Goal: Find specific page/section: Find specific page/section

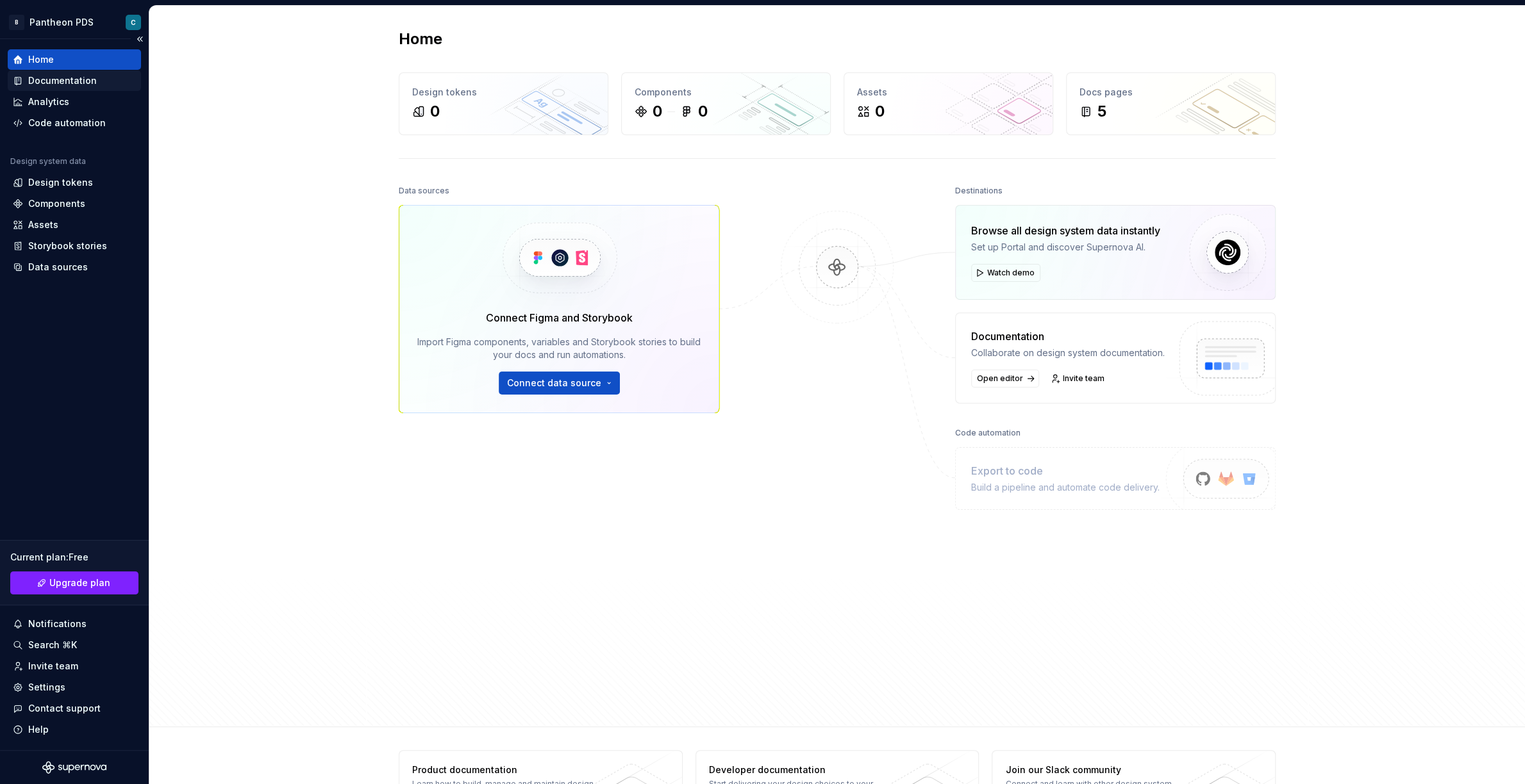
click at [28, 76] on div "Documentation" at bounding box center [74, 80] width 123 height 13
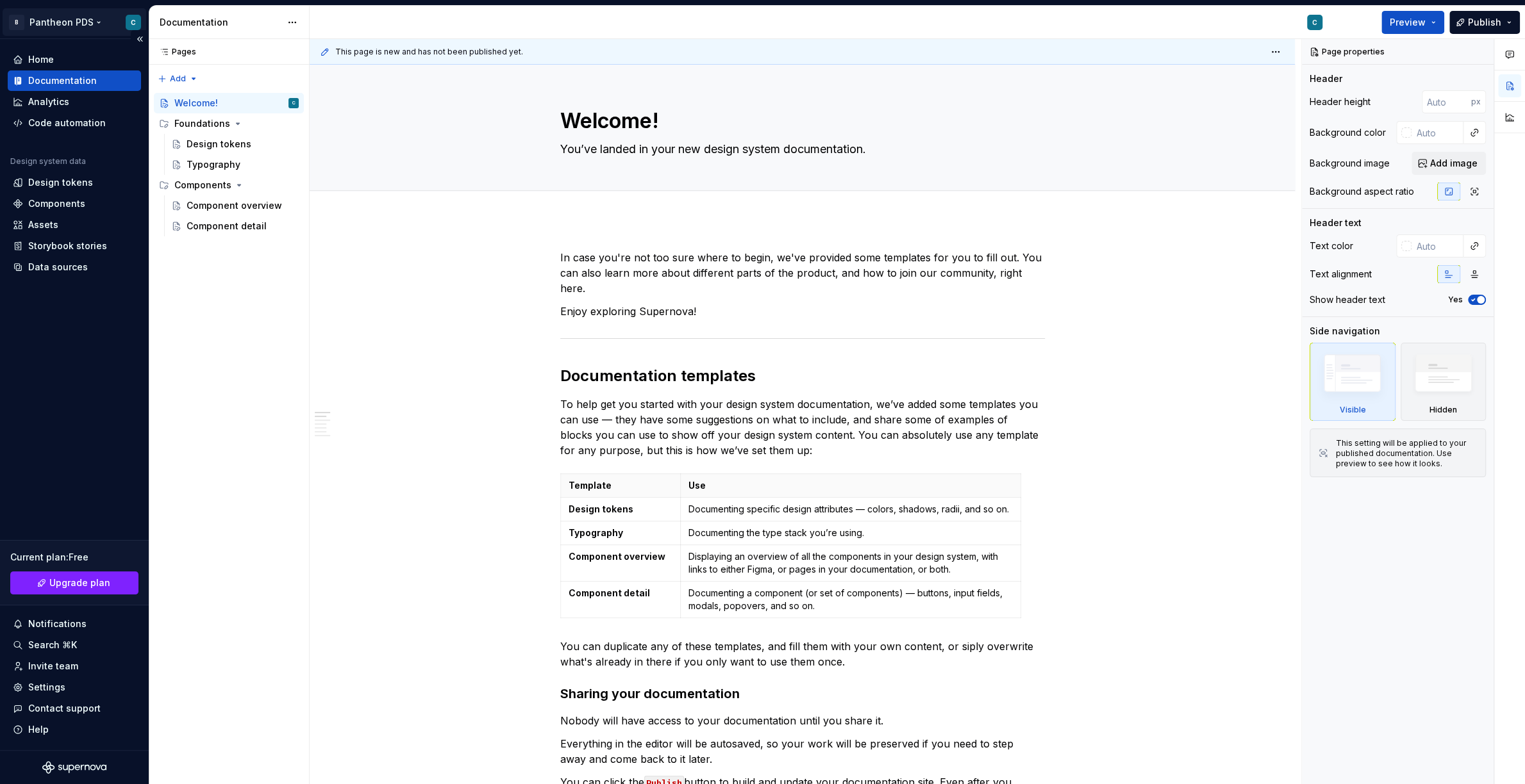
click at [70, 26] on html "B Pantheon PDS C Home Documentation Analytics Code automation Design system dat…" at bounding box center [762, 392] width 1525 height 784
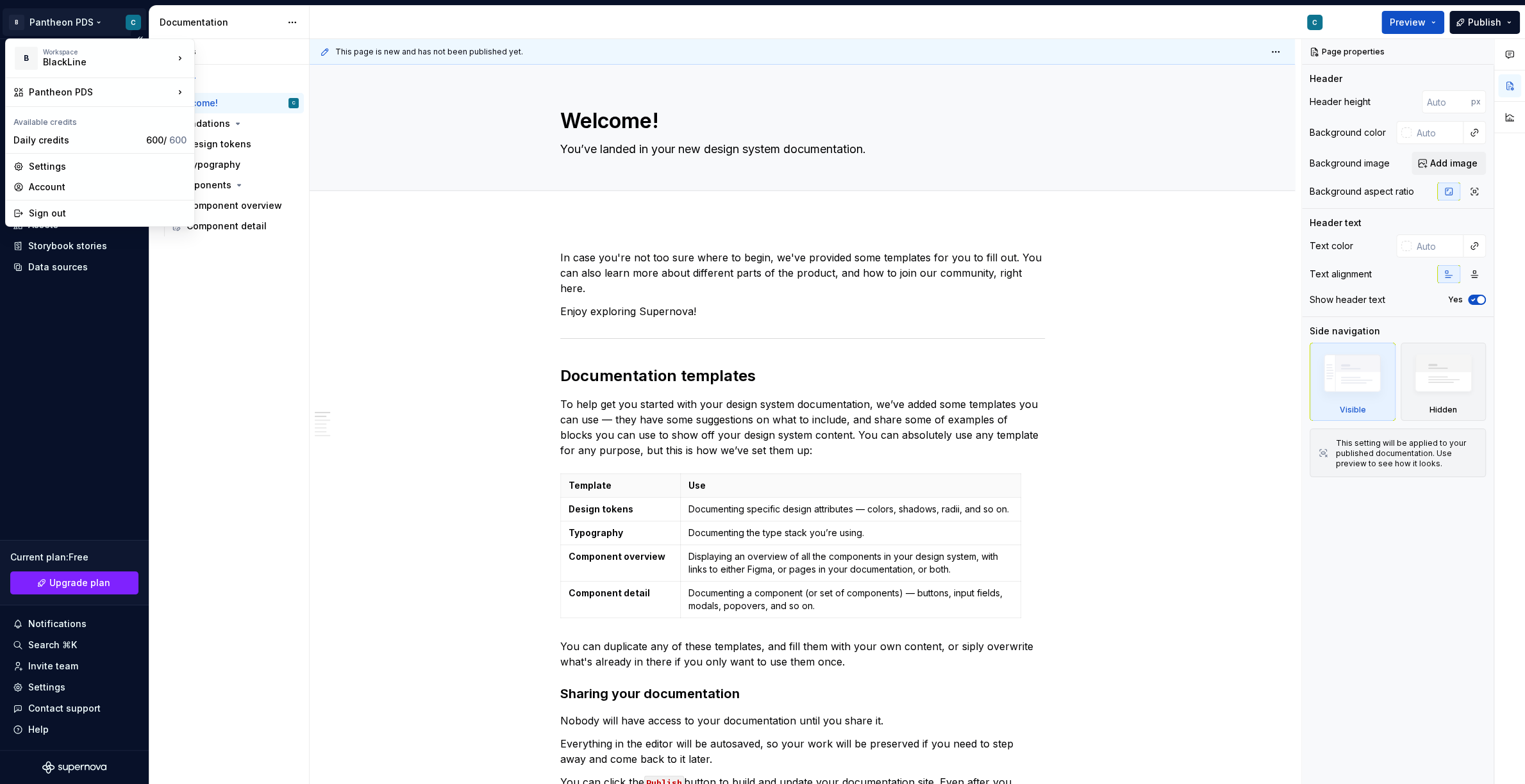
type textarea "*"
click at [242, 94] on div "Pantheon" at bounding box center [257, 98] width 83 height 13
